Goal: Task Accomplishment & Management: Use online tool/utility

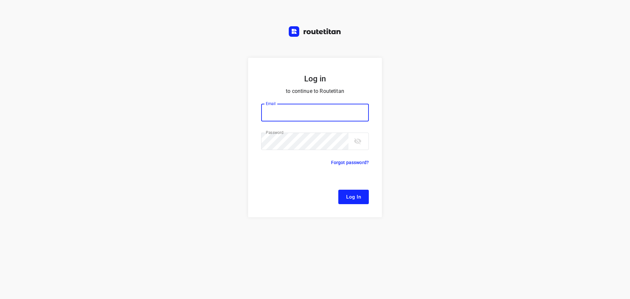
type input "[EMAIL_ADDRESS][DOMAIN_NAME]"
click at [352, 193] on span "Log In" at bounding box center [353, 197] width 15 height 9
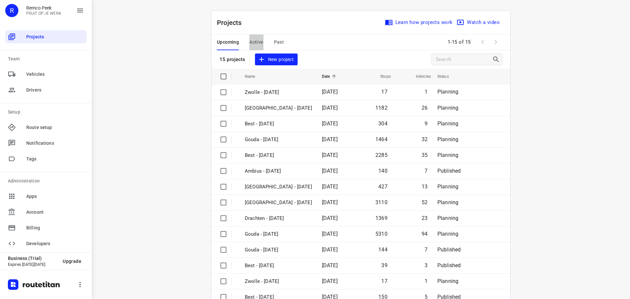
click at [260, 42] on span "Active" at bounding box center [256, 42] width 14 height 8
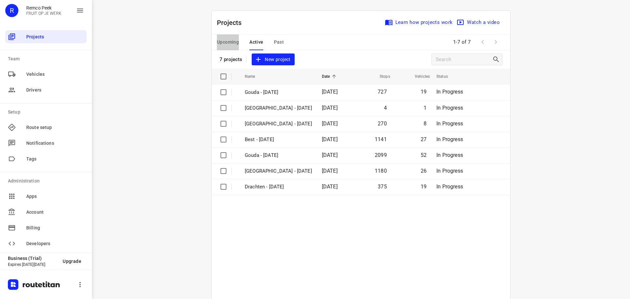
click at [230, 41] on span "Upcoming" at bounding box center [228, 42] width 22 height 8
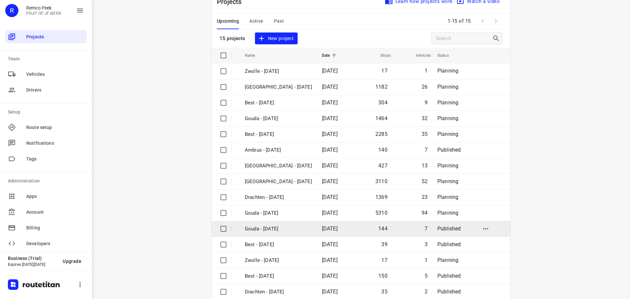
scroll to position [33, 0]
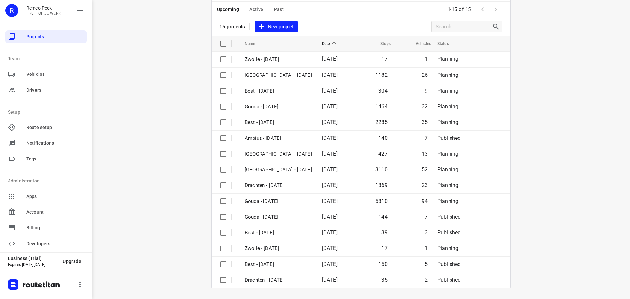
click at [495, 12] on span at bounding box center [495, 9] width 13 height 13
click at [494, 8] on span at bounding box center [495, 9] width 13 height 13
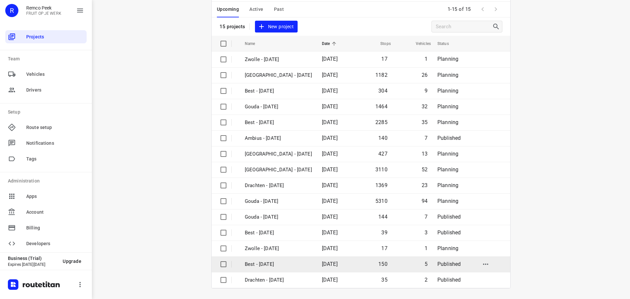
click at [265, 262] on p "Best - [DATE]" at bounding box center [278, 264] width 67 height 8
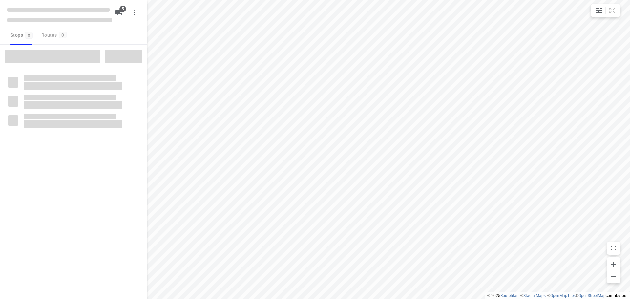
checkbox input "true"
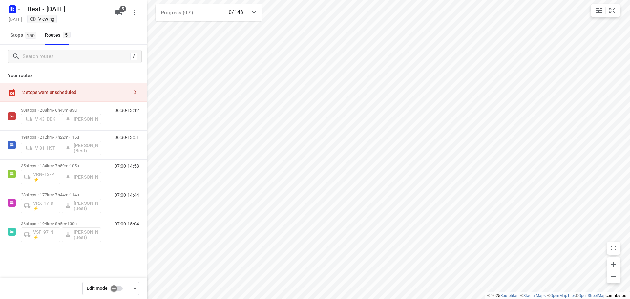
click at [83, 93] on div "2 stops were unscheduled" at bounding box center [75, 92] width 106 height 5
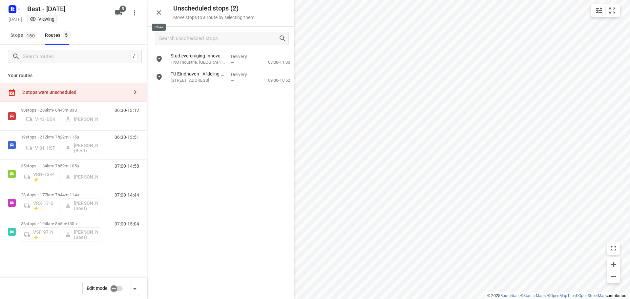
click at [157, 14] on icon "button" at bounding box center [159, 13] width 8 height 8
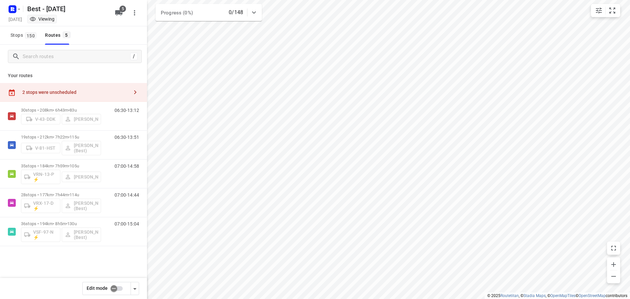
click at [105, 90] on div "2 stops were unscheduled" at bounding box center [75, 92] width 106 height 5
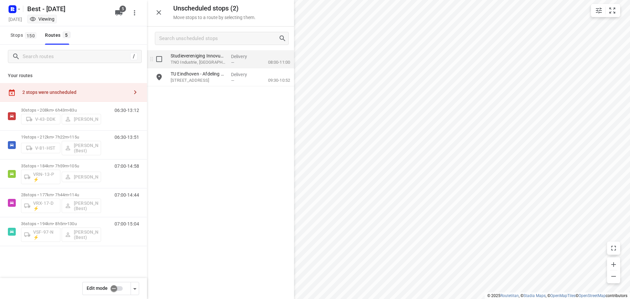
click at [229, 64] on div "Delivery —" at bounding box center [243, 59] width 30 height 18
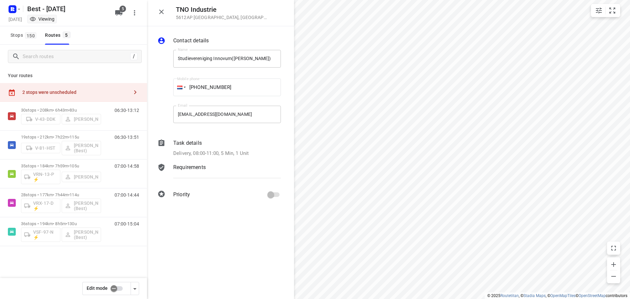
click at [199, 158] on div "Contact details Name Studievereniging Innovum([PERSON_NAME]) Name Mobile phone …" at bounding box center [220, 118] width 147 height 185
click at [199, 154] on p "Delivery, 08:00-11:00, 5 Min, 1 Unit" at bounding box center [210, 154] width 75 height 8
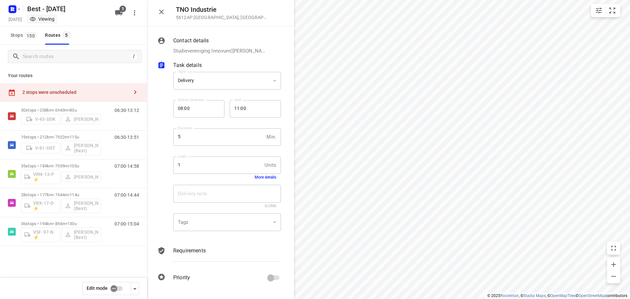
click at [267, 181] on div "Delivery note x Delivery note 0/2500" at bounding box center [227, 196] width 113 height 31
click at [269, 178] on button "More details" at bounding box center [266, 177] width 22 height 5
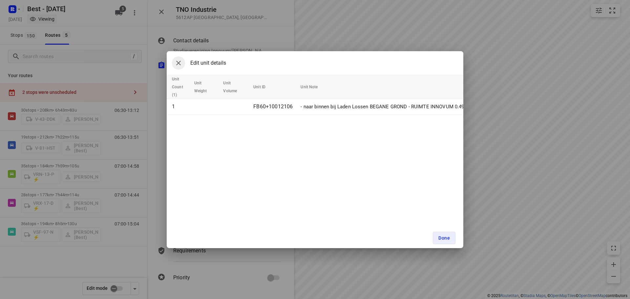
click at [176, 66] on icon "button" at bounding box center [179, 63] width 8 height 8
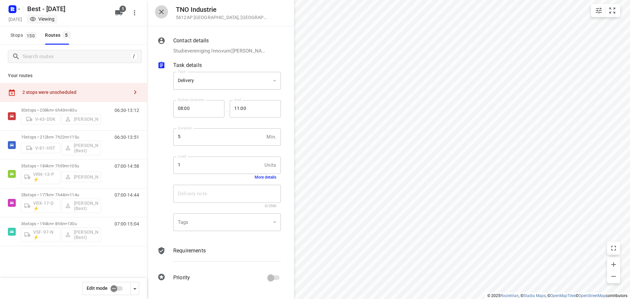
click at [160, 11] on icon "button" at bounding box center [161, 12] width 5 height 5
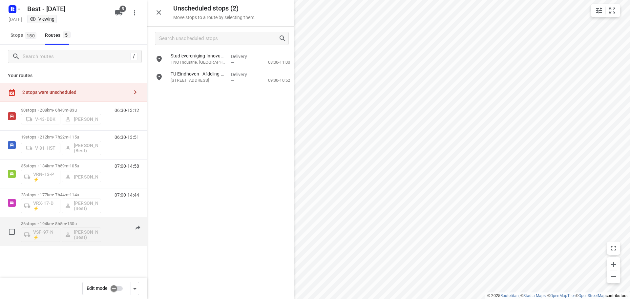
click at [111, 233] on div "07:00-15:04" at bounding box center [122, 233] width 33 height 24
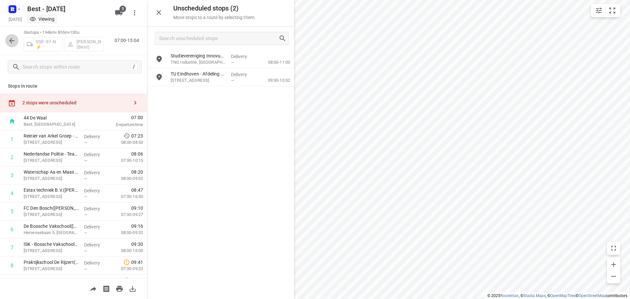
click at [9, 42] on icon "button" at bounding box center [12, 41] width 8 height 8
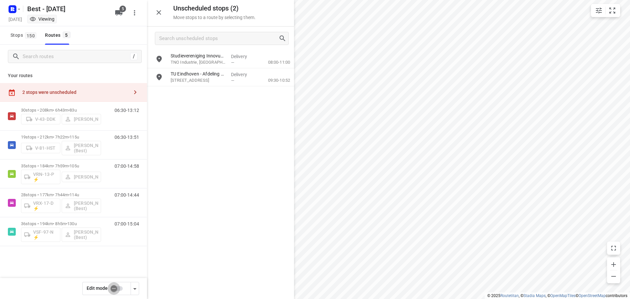
click at [118, 291] on input "checkbox" at bounding box center [113, 288] width 37 height 12
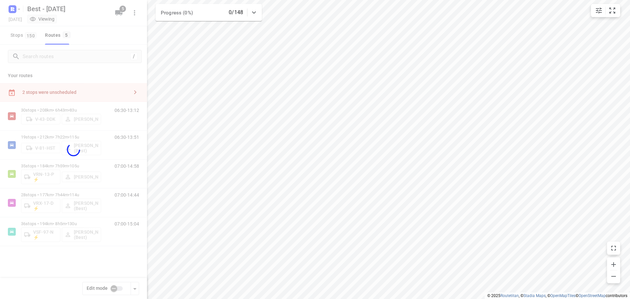
checkbox input "true"
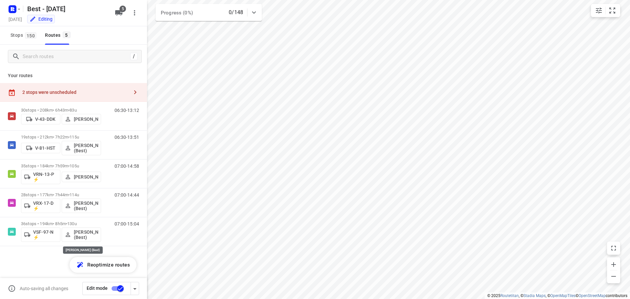
click at [87, 234] on p "[PERSON_NAME] (Best)" at bounding box center [86, 234] width 24 height 10
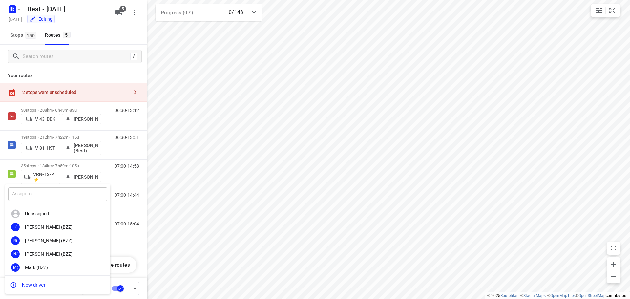
click at [81, 197] on input "text" at bounding box center [57, 193] width 99 height 13
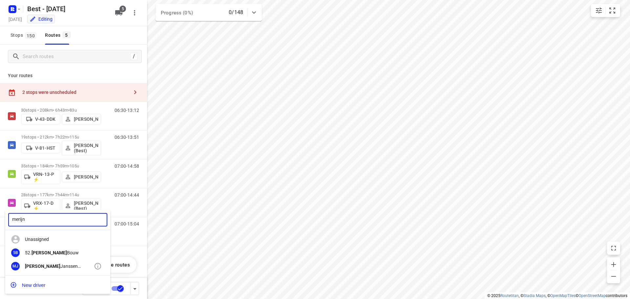
type input "merijn"
click at [63, 264] on div "[PERSON_NAME] (Best)" at bounding box center [59, 265] width 69 height 5
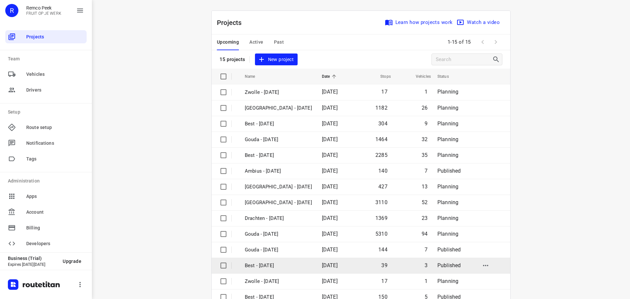
click at [265, 262] on p "Best - [DATE]" at bounding box center [278, 266] width 67 height 8
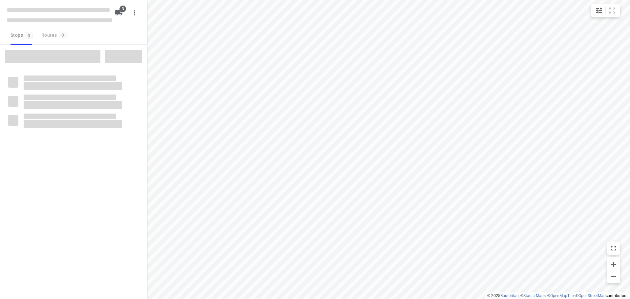
checkbox input "true"
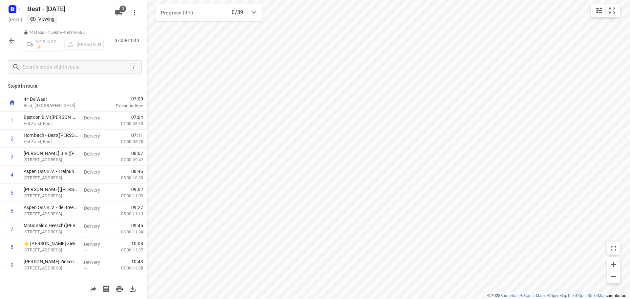
click at [80, 48] on div "V-29-NDD ⚡ [PERSON_NAME]" at bounding box center [64, 44] width 80 height 16
click at [8, 38] on icon "button" at bounding box center [12, 41] width 8 height 8
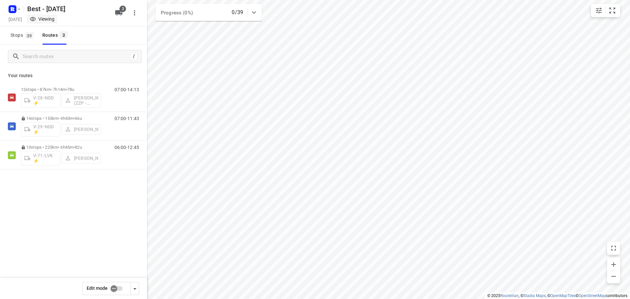
click at [118, 283] on input "checkbox" at bounding box center [113, 288] width 37 height 12
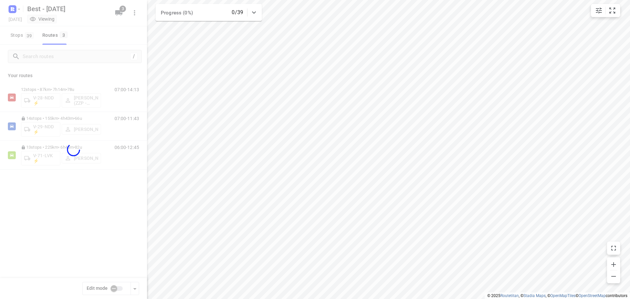
checkbox input "true"
drag, startPoint x: 80, startPoint y: 129, endPoint x: 75, endPoint y: 128, distance: 4.8
click at [75, 128] on div at bounding box center [73, 149] width 147 height 299
click at [80, 128] on div at bounding box center [73, 149] width 147 height 299
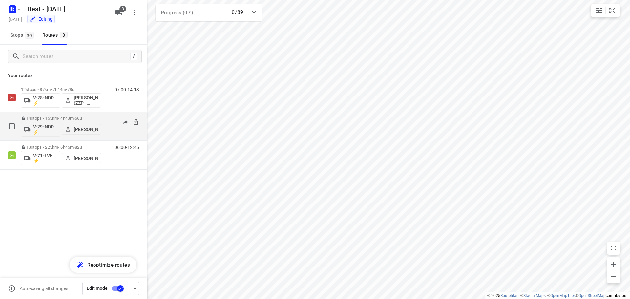
click at [83, 132] on p "[PERSON_NAME]" at bounding box center [86, 129] width 24 height 5
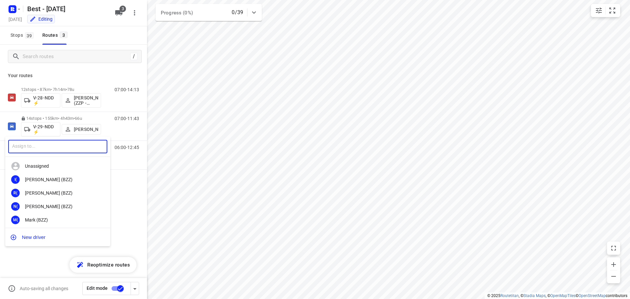
click at [74, 148] on input "text" at bounding box center [57, 146] width 99 height 13
type input "[PERSON_NAME]"
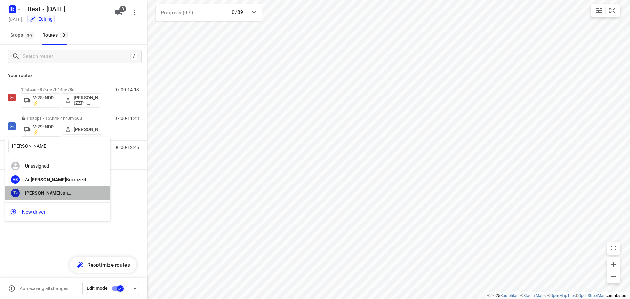
drag, startPoint x: 52, startPoint y: 193, endPoint x: 62, endPoint y: 165, distance: 29.8
click at [53, 193] on div "[PERSON_NAME] (Best)" at bounding box center [59, 192] width 69 height 5
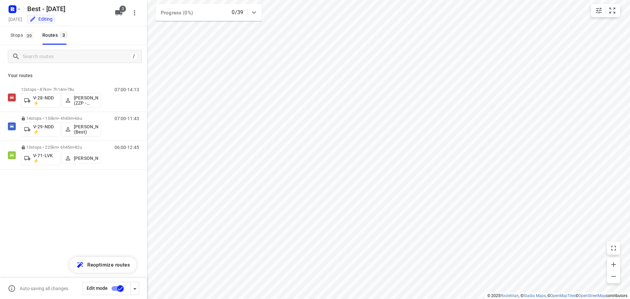
click at [81, 197] on div "12 stops • 87km • 7h14m • 78u V-28-NDD ⚡ [PERSON_NAME] (ZZP - Best) 07:00-14:13…" at bounding box center [73, 149] width 147 height 133
